Goal: Transaction & Acquisition: Subscribe to service/newsletter

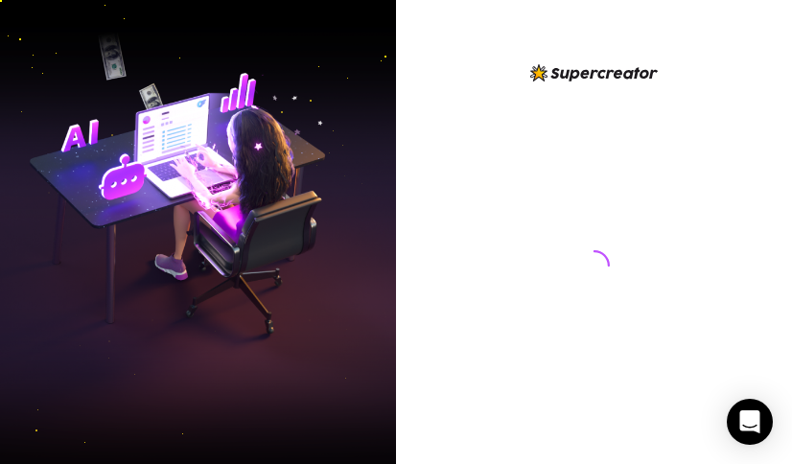
click at [578, 78] on img at bounding box center [593, 72] width 127 height 17
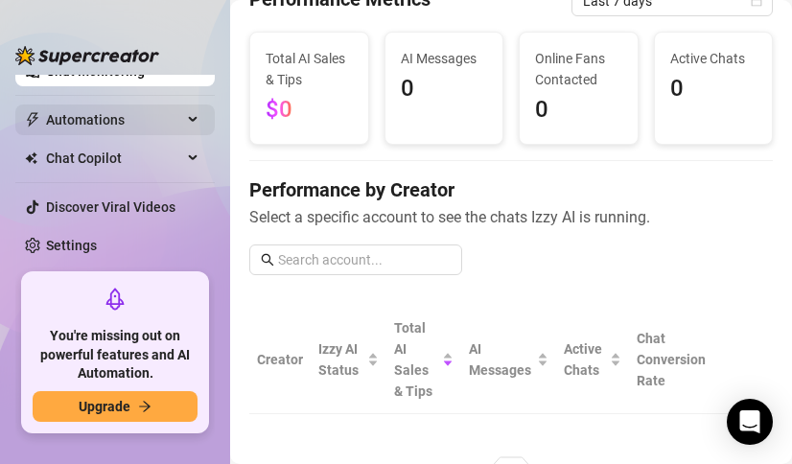
scroll to position [299, 0]
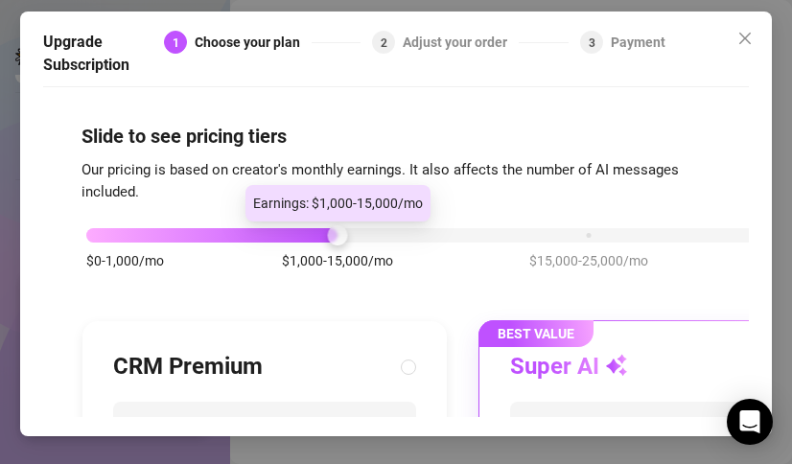
drag, startPoint x: 343, startPoint y: 229, endPoint x: 255, endPoint y: 242, distance: 89.0
click at [255, 236] on div "$0-1,000/mo $1,000-15,000/mo $15,000-25,000/mo $25,000+/mo" at bounding box center [462, 230] width 753 height 12
drag, startPoint x: 336, startPoint y: 233, endPoint x: 236, endPoint y: 243, distance: 101.2
click at [236, 243] on div "$0-1,000/mo $1,000-15,000/mo $15,000-25,000/mo $25,000+/mo" at bounding box center [462, 258] width 763 height 108
click at [234, 236] on div at bounding box center [211, 235] width 251 height 14
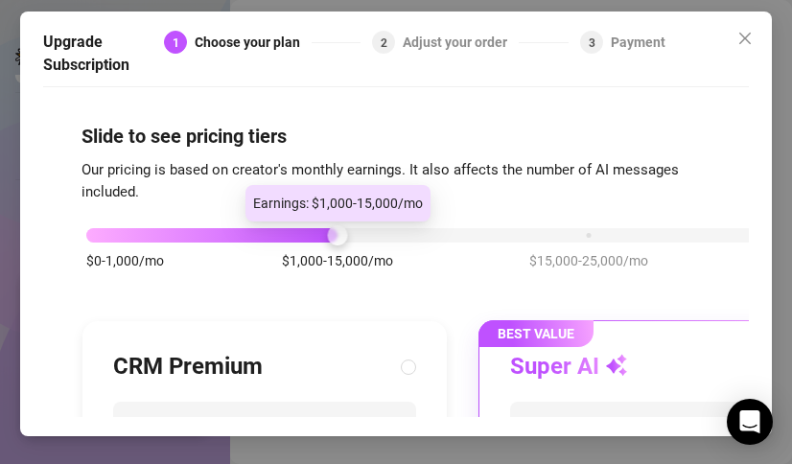
drag, startPoint x: 229, startPoint y: 231, endPoint x: 203, endPoint y: 238, distance: 26.7
click at [221, 234] on div at bounding box center [211, 235] width 251 height 14
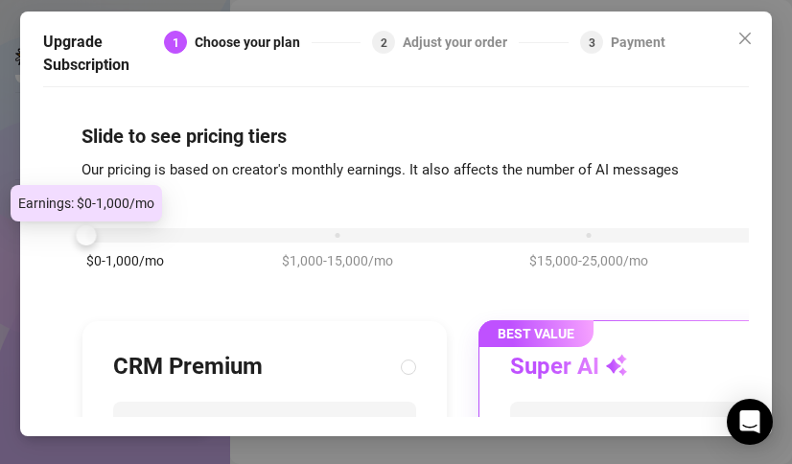
drag, startPoint x: 203, startPoint y: 238, endPoint x: 170, endPoint y: 238, distance: 33.5
click at [170, 236] on div "$0-1,000/mo $1,000-15,000/mo $15,000-25,000/mo $25,000+/mo" at bounding box center [462, 230] width 753 height 12
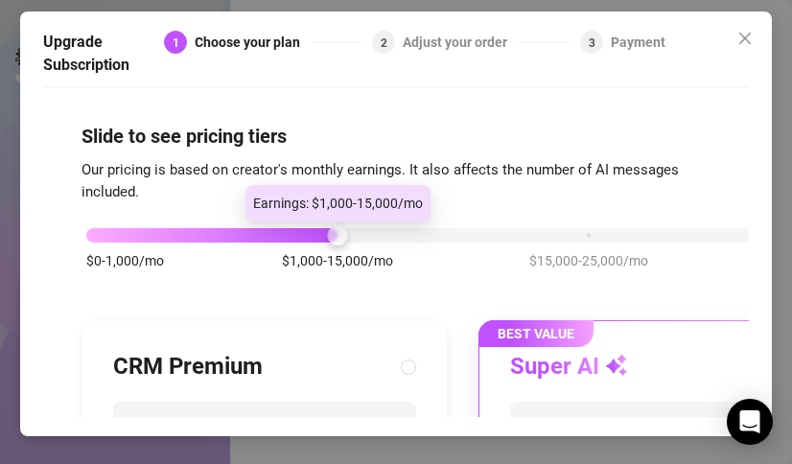
drag, startPoint x: 92, startPoint y: 239, endPoint x: 281, endPoint y: 240, distance: 188.8
click at [281, 236] on div "$0-1,000/mo $1,000-15,000/mo $15,000-25,000/mo $25,000+/mo" at bounding box center [462, 230] width 753 height 12
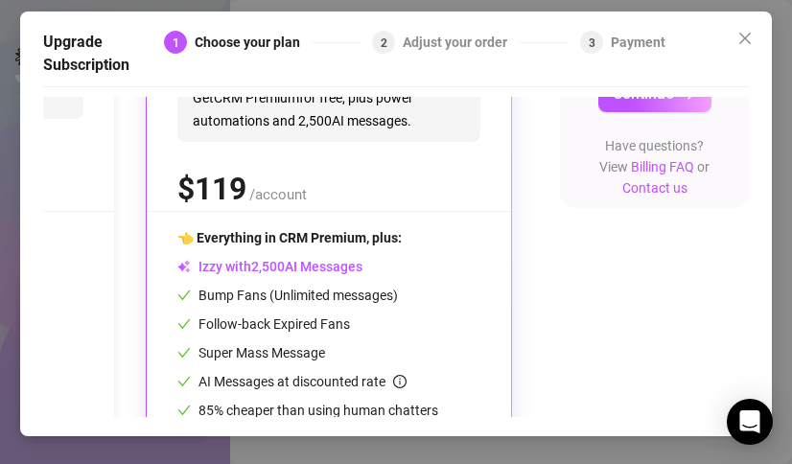
scroll to position [277, 349]
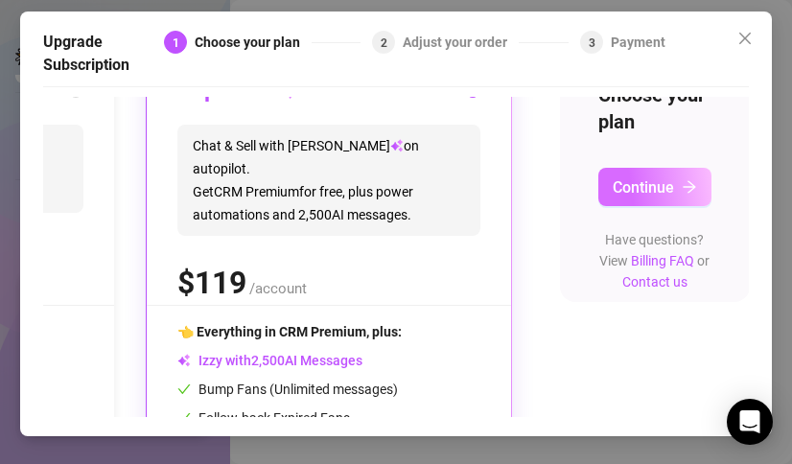
click at [612, 194] on span "Continue" at bounding box center [642, 187] width 61 height 18
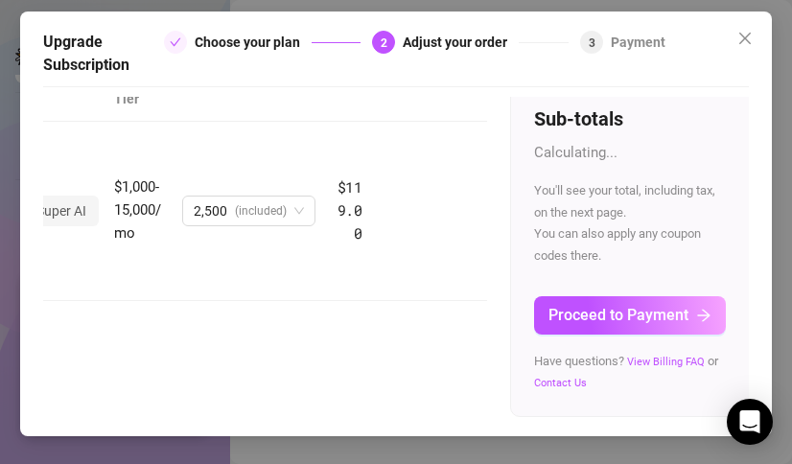
scroll to position [158, 251]
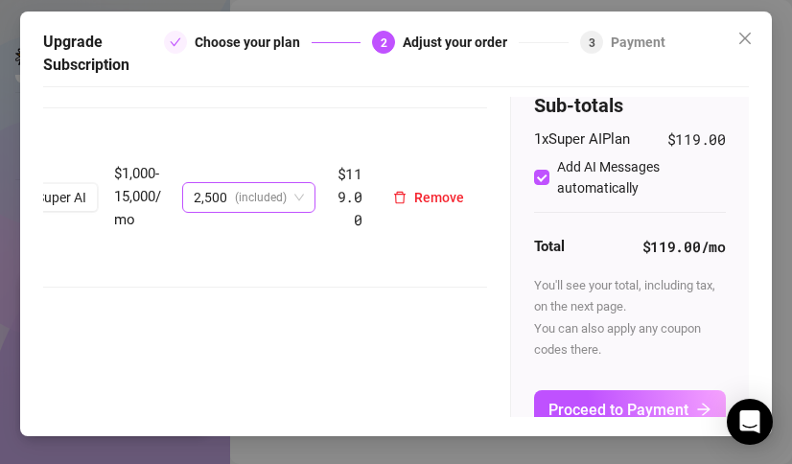
click at [228, 194] on body "Setup Creator Analytics Team Analytics Purchase Subscription Izzy AI Chatter Co…" at bounding box center [396, 232] width 792 height 464
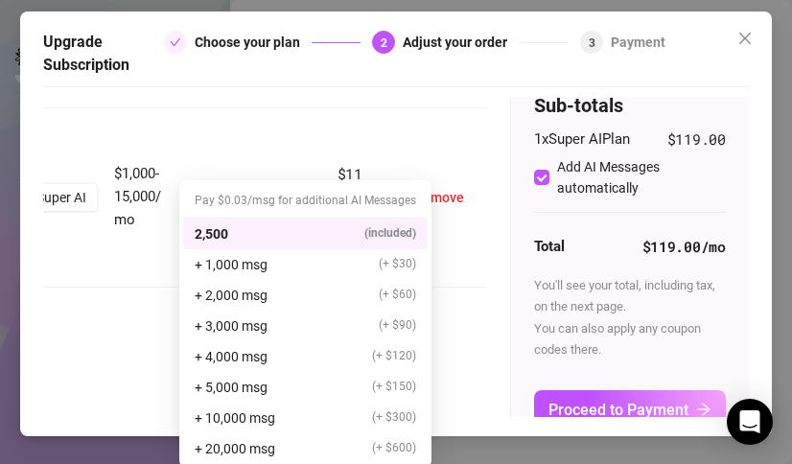
click at [300, 123] on td "2,500 (included)" at bounding box center [248, 197] width 149 height 179
